Goal: Task Accomplishment & Management: Use online tool/utility

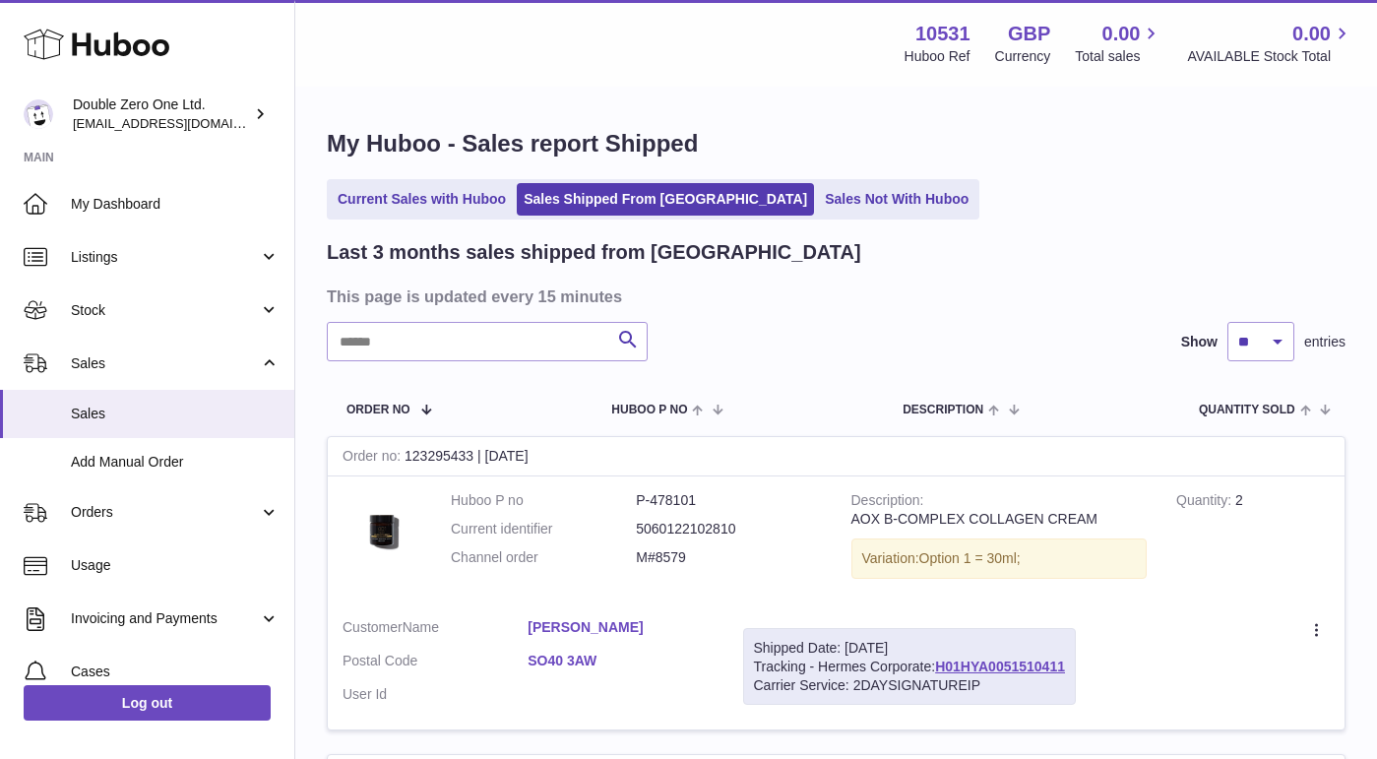
scroll to position [132, 0]
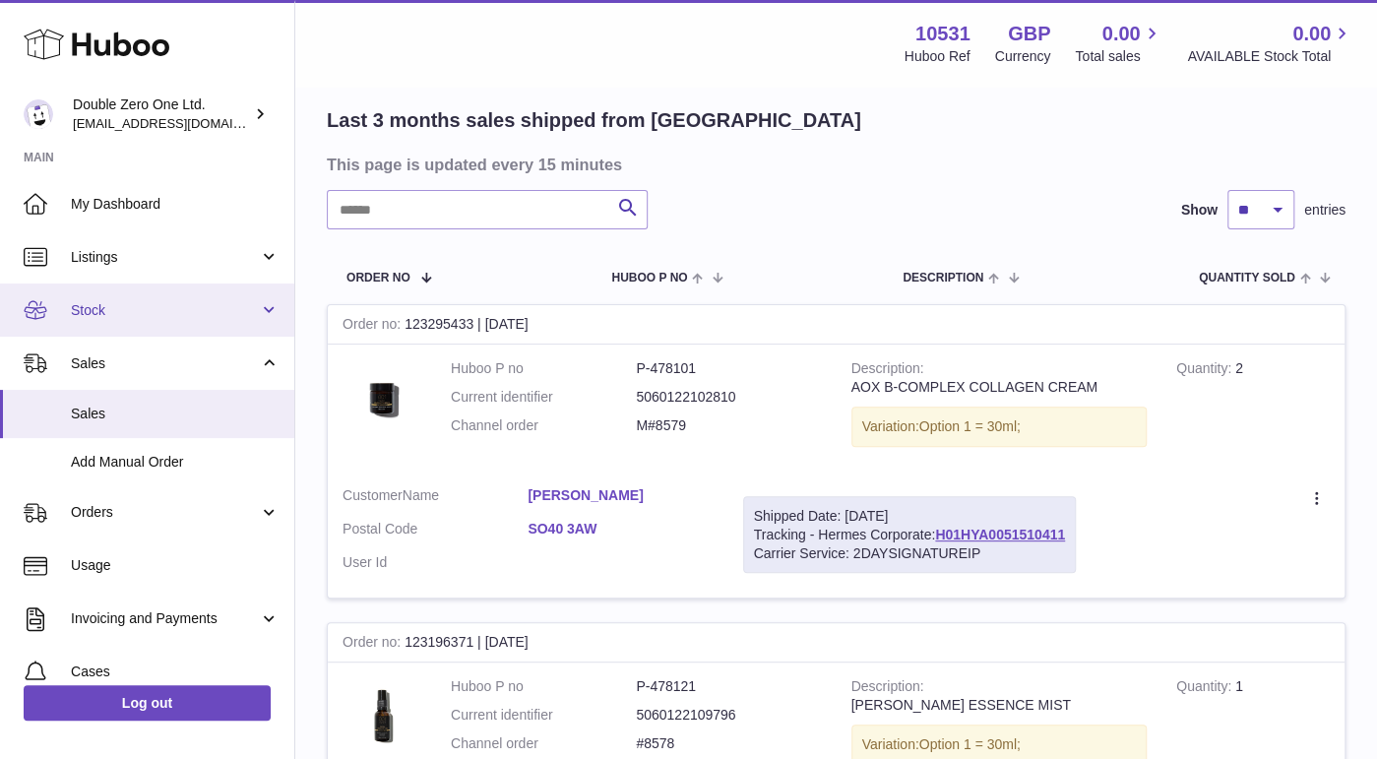
click at [122, 303] on span "Stock" at bounding box center [165, 310] width 188 height 19
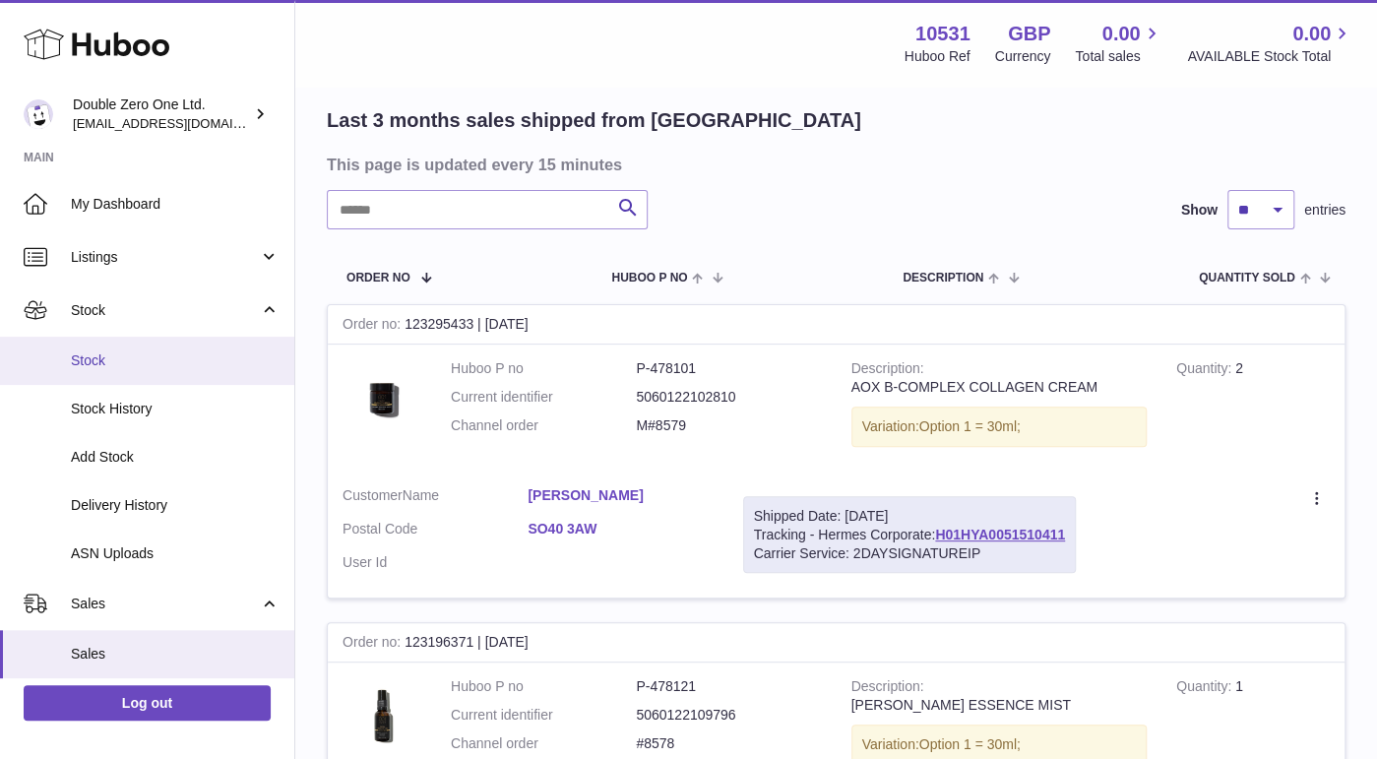
click at [115, 361] on span "Stock" at bounding box center [175, 360] width 209 height 19
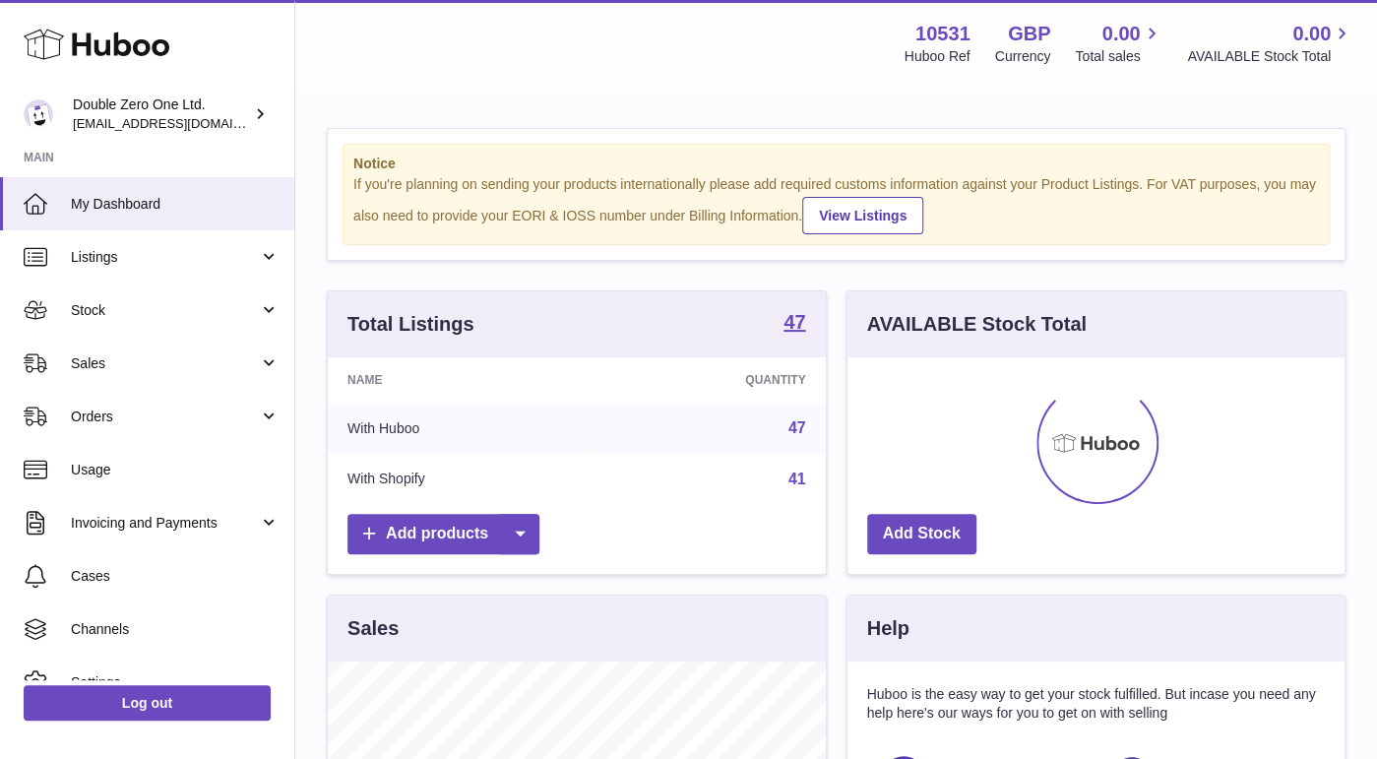
scroll to position [306, 498]
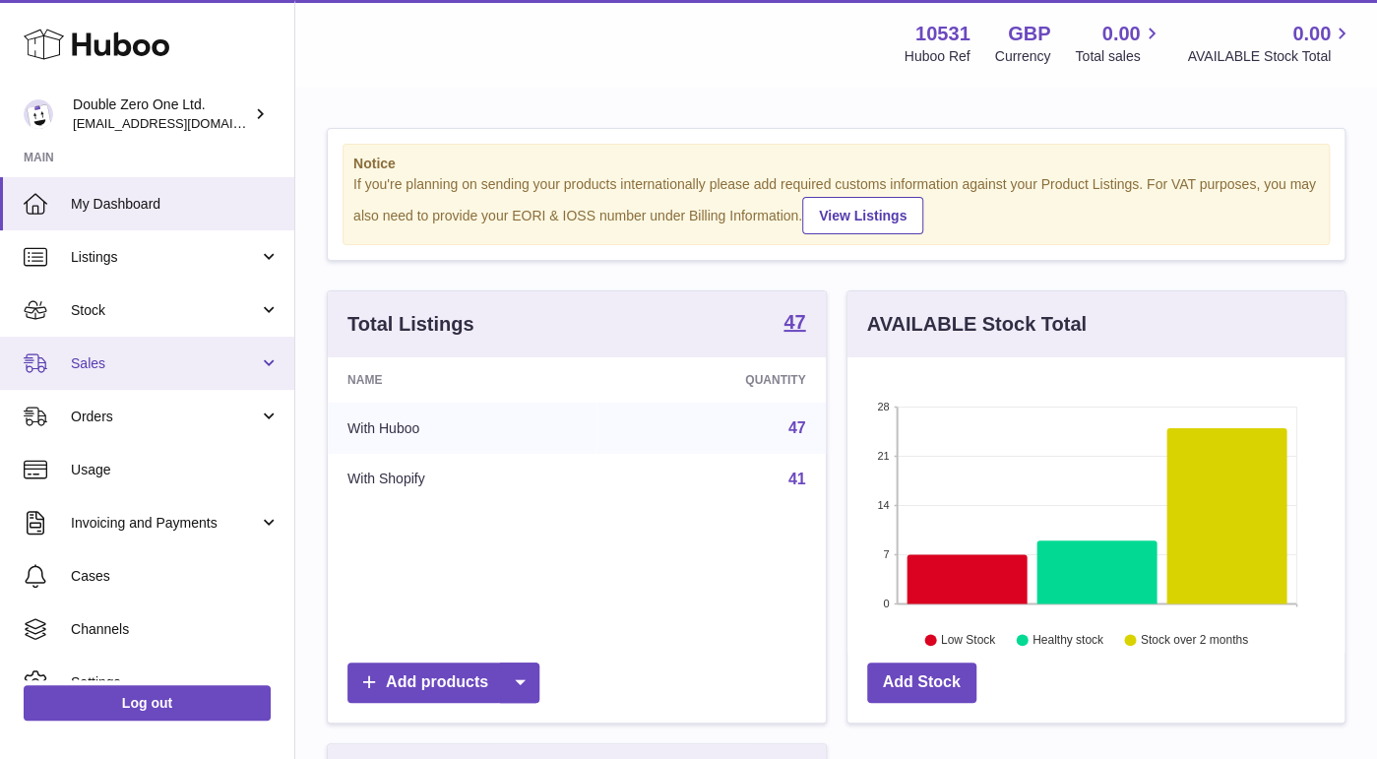
click at [161, 371] on span "Sales" at bounding box center [165, 363] width 188 height 19
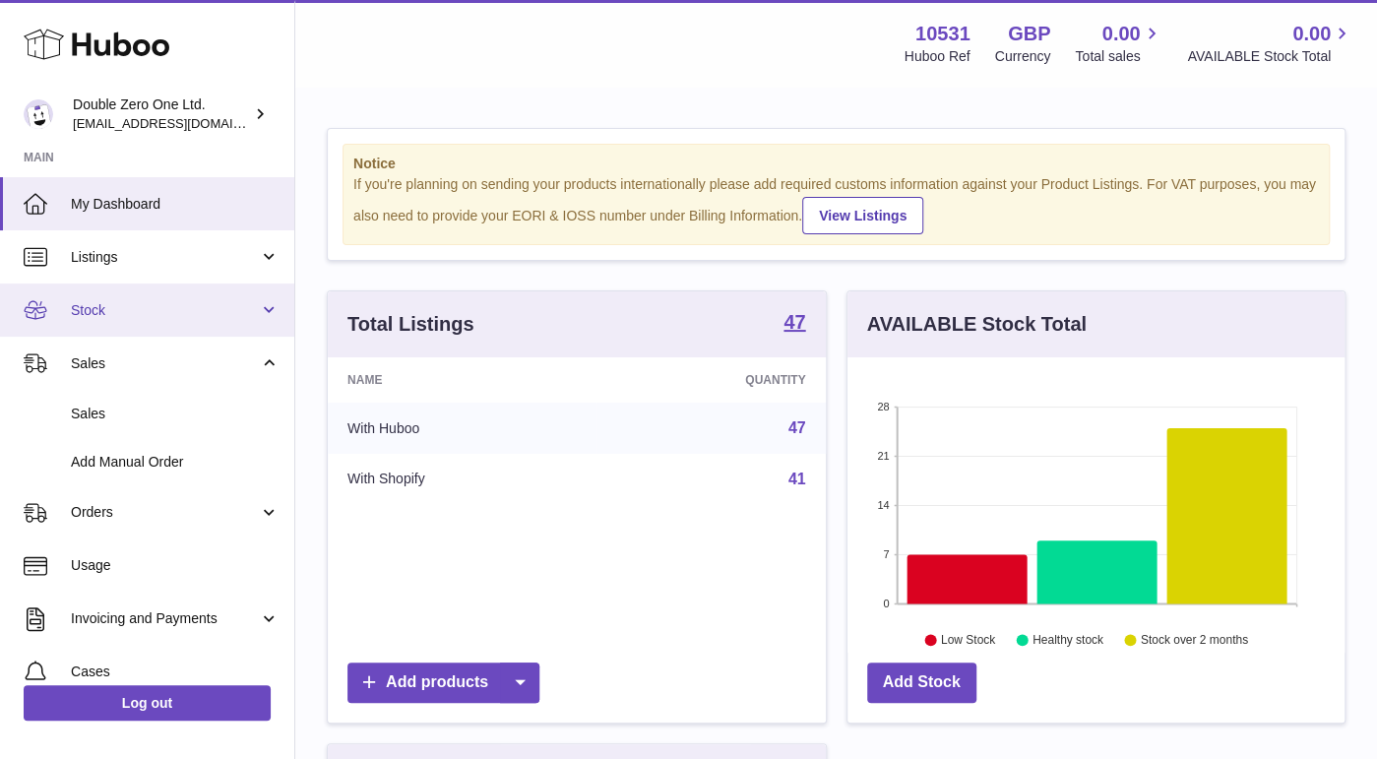
click at [169, 314] on span "Stock" at bounding box center [165, 310] width 188 height 19
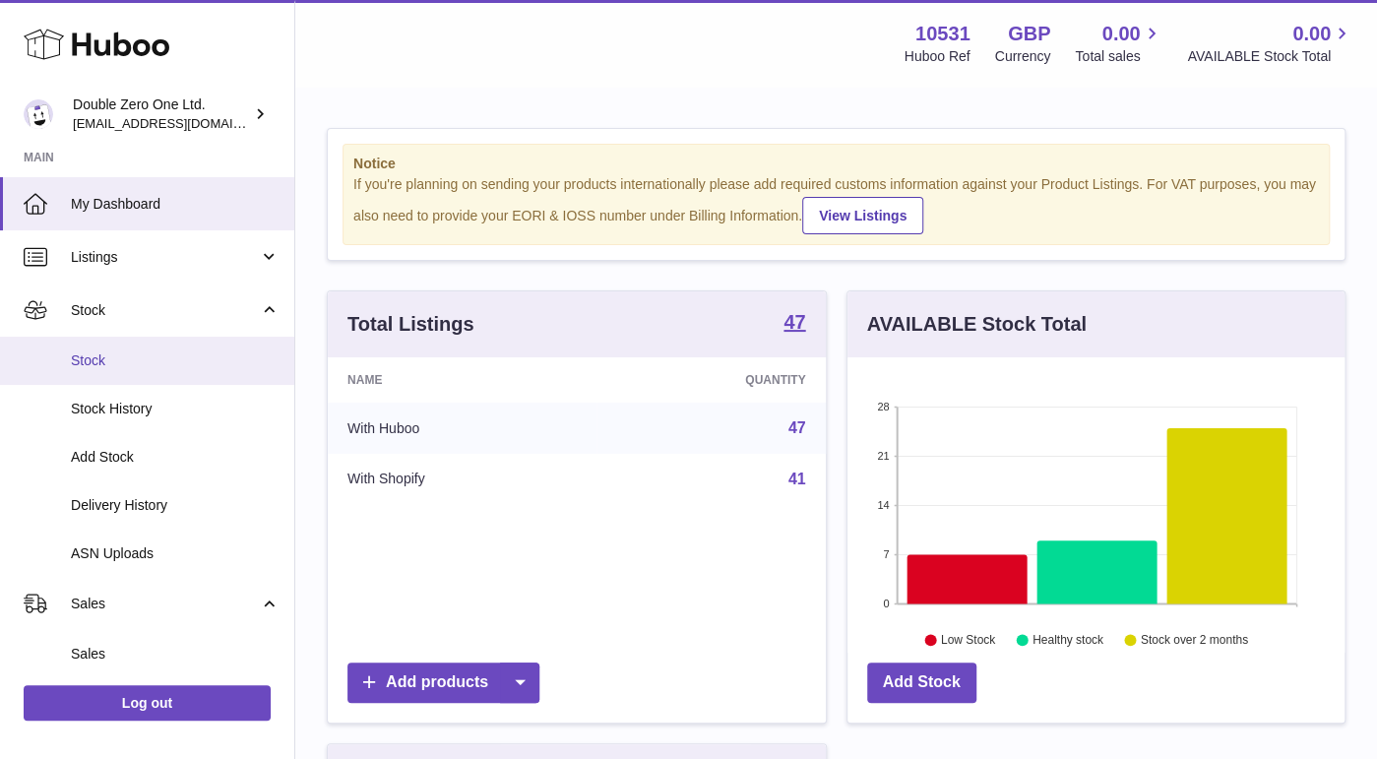
click at [146, 349] on link "Stock" at bounding box center [147, 361] width 294 height 48
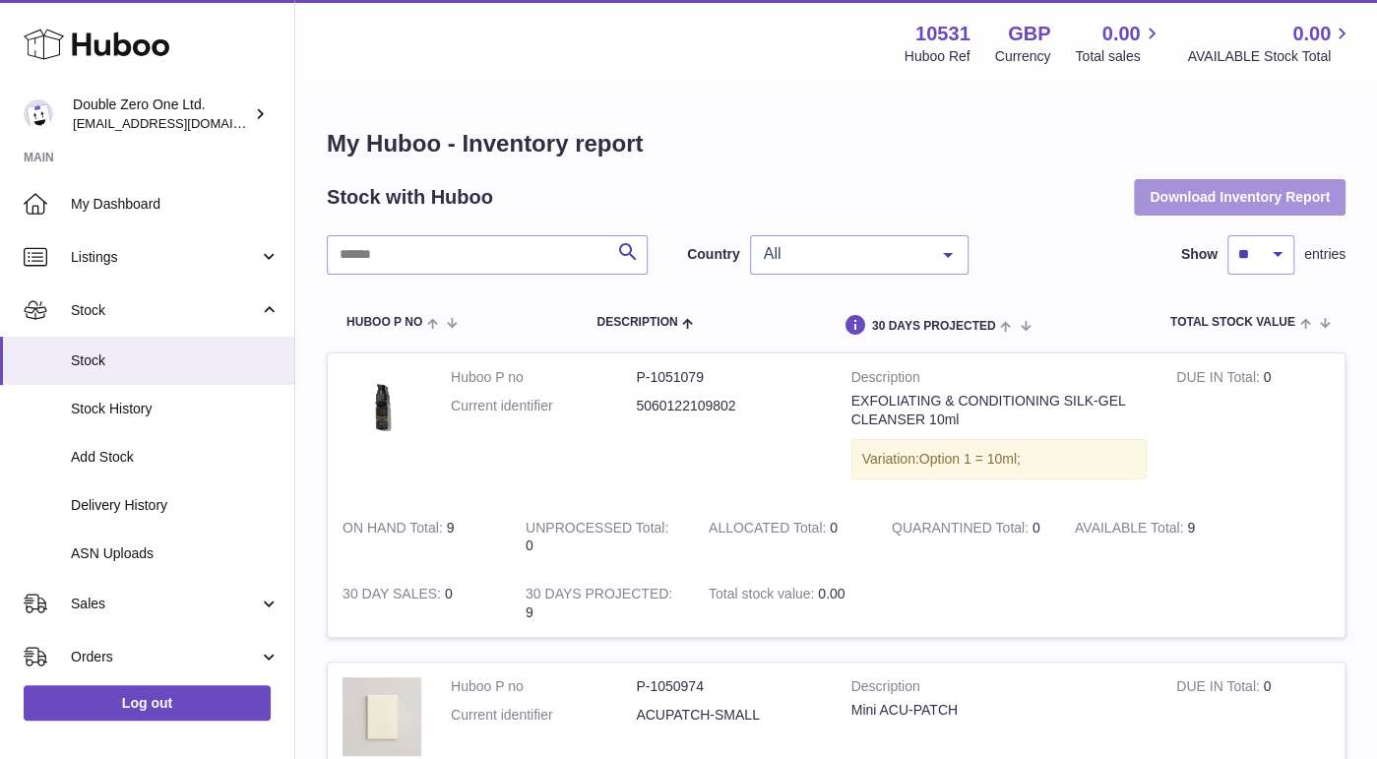
click at [1179, 193] on button "Download Inventory Report" at bounding box center [1240, 196] width 212 height 35
